Goal: Navigation & Orientation: Find specific page/section

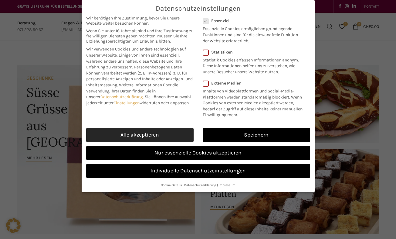
click at [171, 132] on link "Alle akzeptieren" at bounding box center [139, 135] width 107 height 14
checkbox input "true"
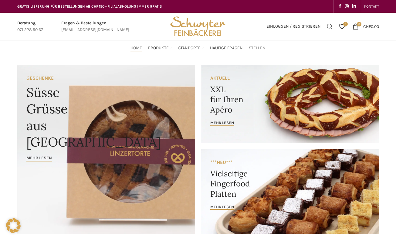
click at [260, 47] on span "Stellen" at bounding box center [257, 48] width 17 height 6
